Goal: Transaction & Acquisition: Obtain resource

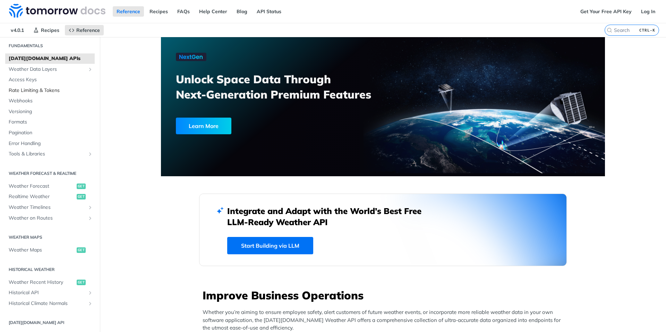
scroll to position [35, 0]
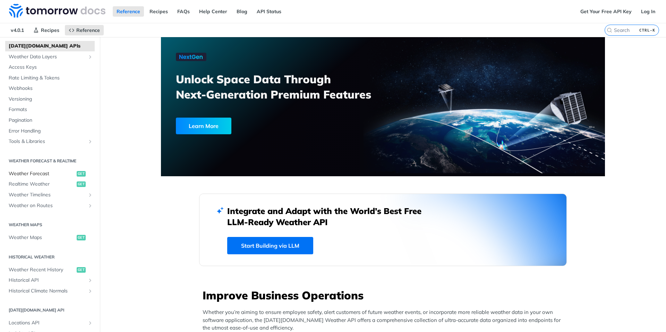
click at [24, 174] on span "Weather Forecast" at bounding box center [42, 173] width 66 height 7
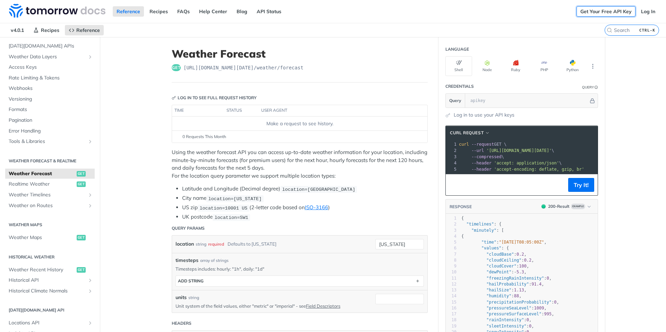
click at [618, 11] on link "Get Your Free API Key" at bounding box center [605, 11] width 59 height 10
